Goal: Information Seeking & Learning: Learn about a topic

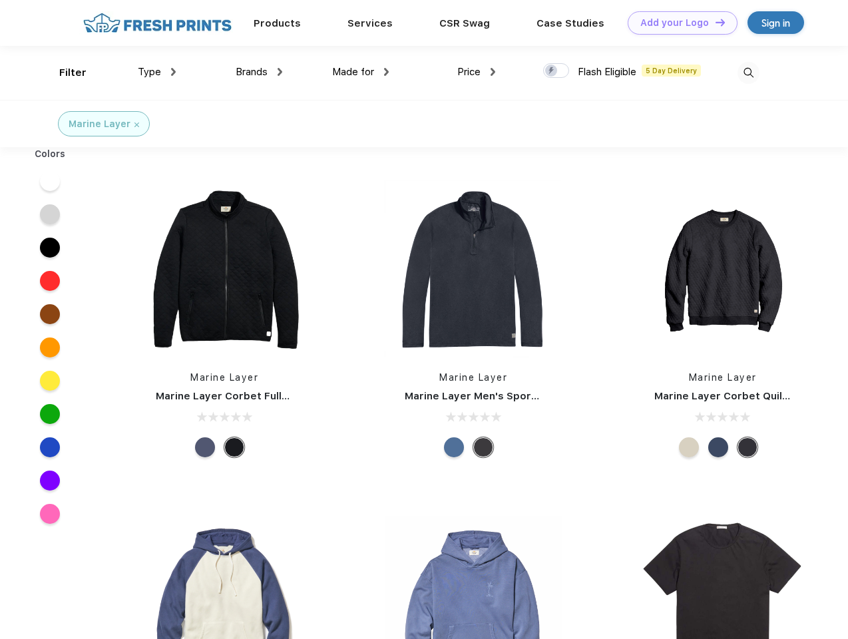
click at [678, 23] on link "Add your Logo Design Tool" at bounding box center [683, 22] width 110 height 23
click at [0, 0] on div "Design Tool" at bounding box center [0, 0] width 0 height 0
click at [714, 22] on link "Add your Logo Design Tool" at bounding box center [683, 22] width 110 height 23
click at [64, 73] on div "Filter" at bounding box center [72, 72] width 27 height 15
click at [157, 72] on span "Type" at bounding box center [149, 72] width 23 height 12
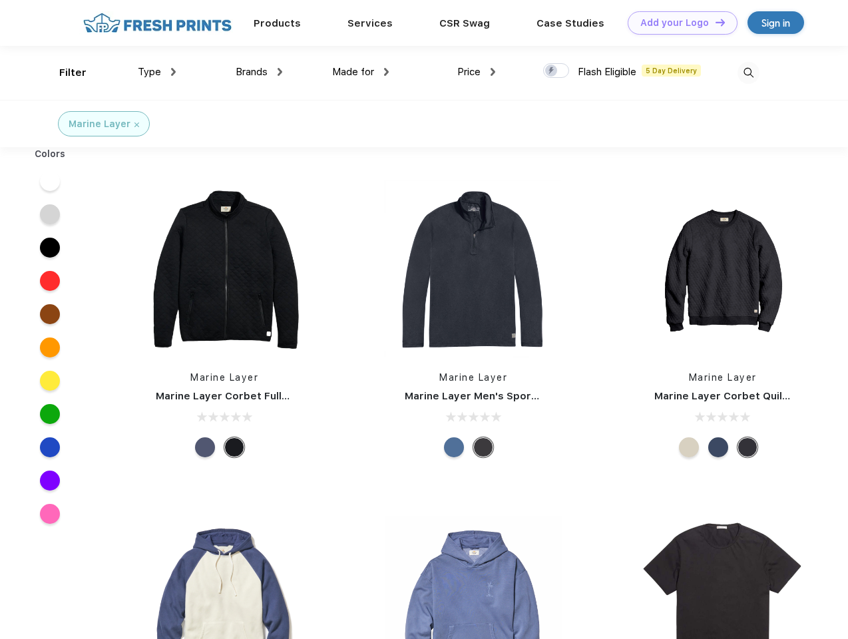
click at [259, 72] on span "Brands" at bounding box center [252, 72] width 32 height 12
click at [361, 72] on span "Made for" at bounding box center [353, 72] width 42 height 12
click at [477, 72] on span "Price" at bounding box center [468, 72] width 23 height 12
click at [556, 71] on div at bounding box center [556, 70] width 26 height 15
click at [552, 71] on input "checkbox" at bounding box center [547, 67] width 9 height 9
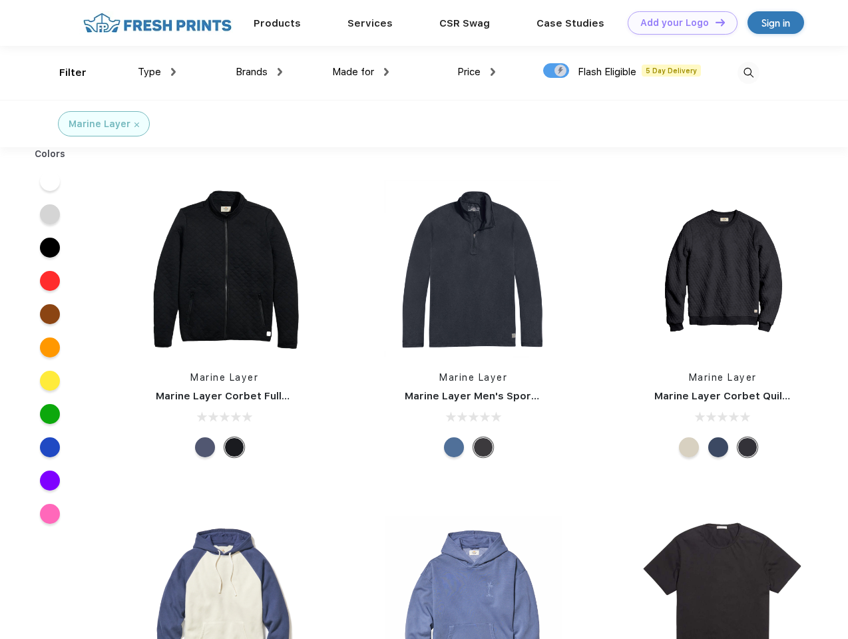
click at [748, 73] on img at bounding box center [748, 73] width 22 height 22
